Goal: Information Seeking & Learning: Learn about a topic

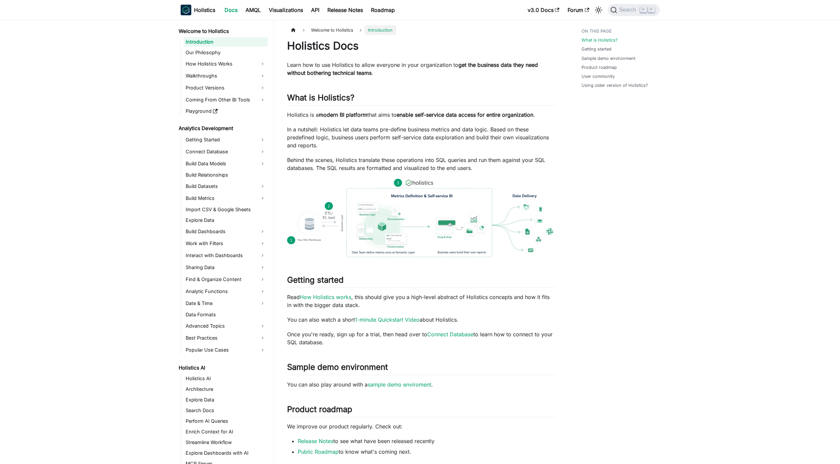
click at [248, 20] on nav "Welcome to Holistics Introduction Our Philosophy How Holistics Works Walkthroug…" at bounding box center [224, 242] width 100 height 444
click at [248, 19] on nav "Holistics Docs AMQL Visualizations API Release Notes Roadmap v3.0 Docs Forum Se…" at bounding box center [420, 10] width 840 height 20
click at [254, 11] on link "AMQL" at bounding box center [253, 10] width 23 height 11
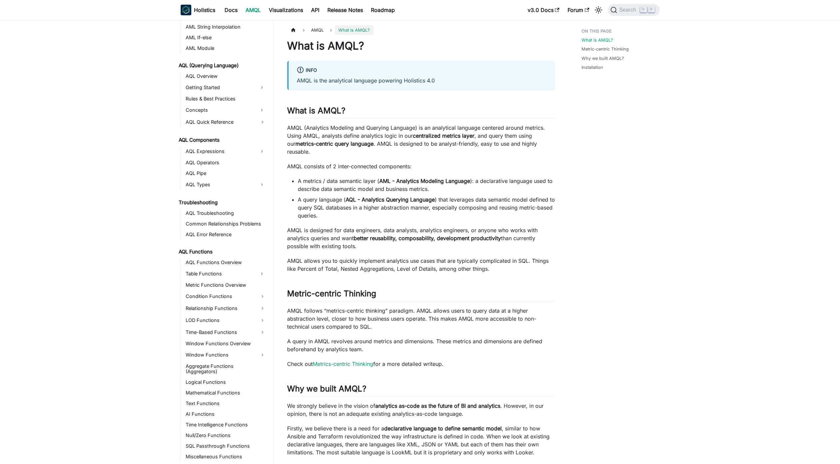
scroll to position [187, 0]
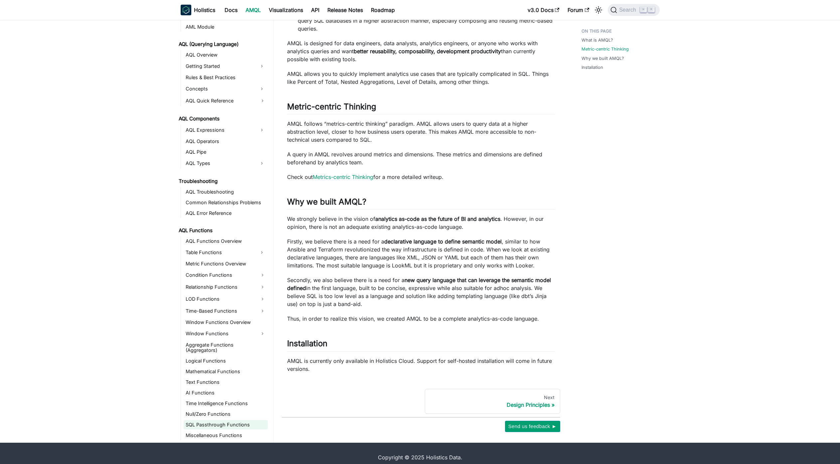
click at [205, 420] on link "SQL Passthrough Functions" at bounding box center [226, 424] width 84 height 9
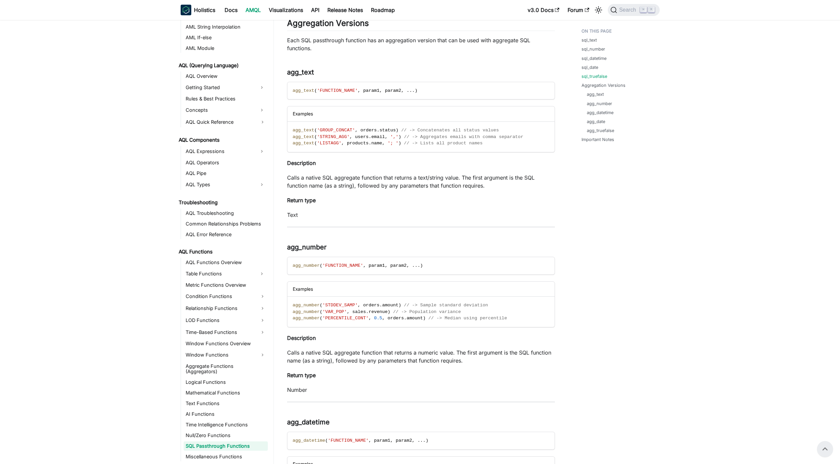
scroll to position [581, 0]
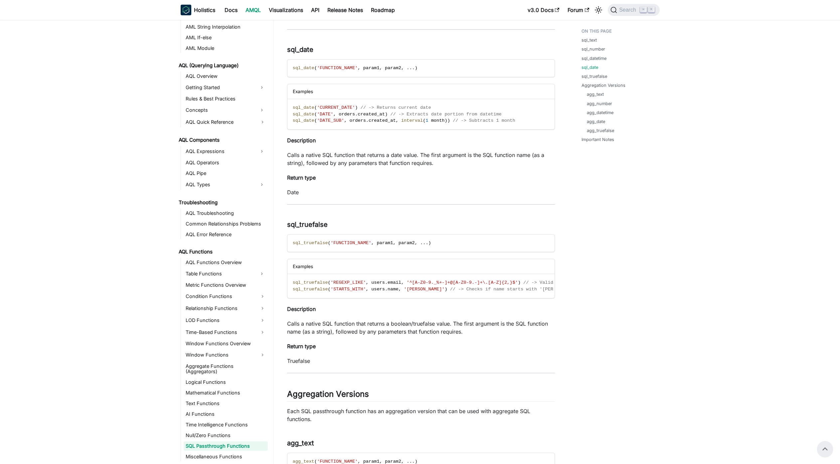
click at [523, 222] on div "SQL Passthrough Functions SQL passthrough functions provide a way to leverage n…" at bounding box center [421, 469] width 268 height 2021
